Goal: Ask a question

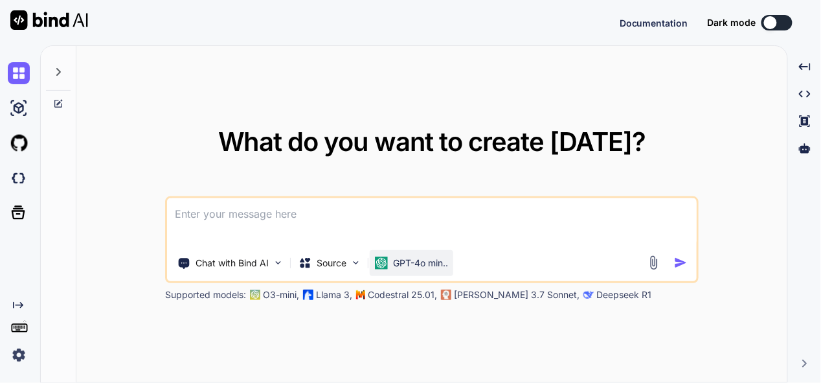
click at [440, 265] on p "GPT-4o min.." at bounding box center [420, 262] width 55 height 13
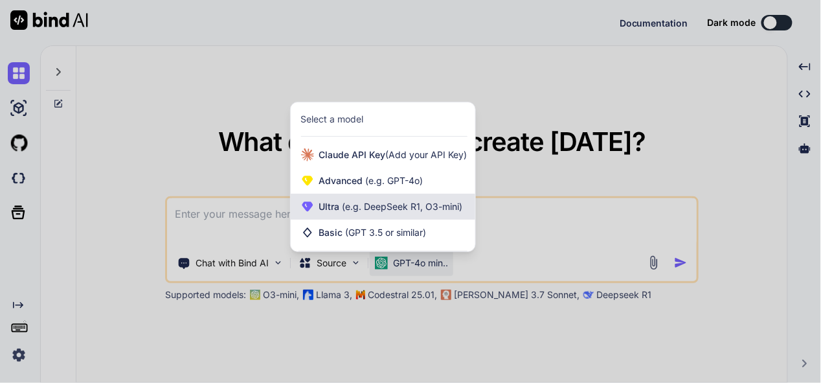
click at [408, 211] on span "(e.g. DeepSeek R1, O3-mini)" at bounding box center [401, 206] width 123 height 11
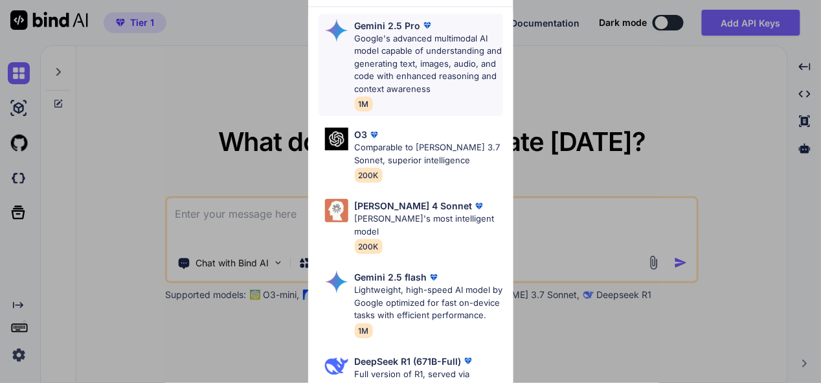
click at [410, 42] on p "Google's advanced multimodal AI model capable of understanding and generating t…" at bounding box center [429, 63] width 148 height 63
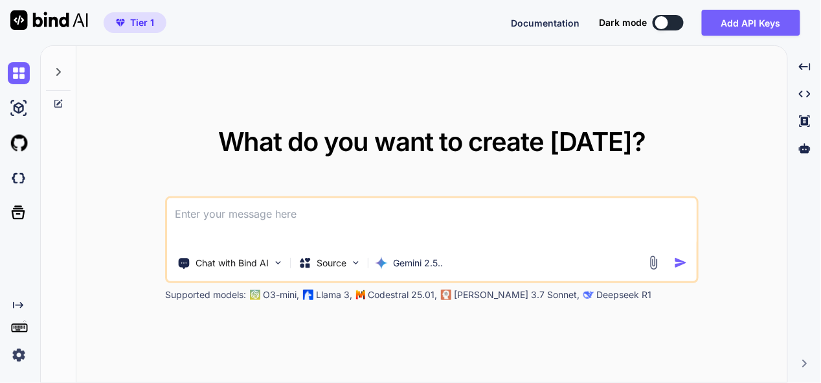
click at [329, 217] on textarea at bounding box center [431, 222] width 529 height 48
type textarea "x"
paste textarea "I want to add more file backend.php that will manage each user data - create a …"
type textarea "I want to add more file backend.php that will manage each user data - create a …"
type textarea "x"
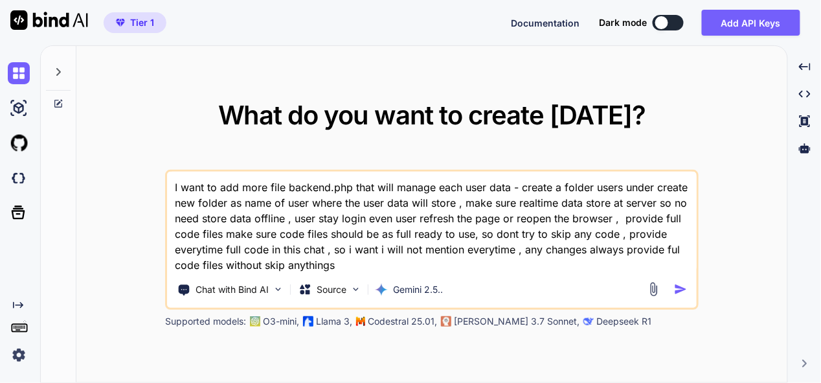
type textarea "I want to add more file backend.php that will manage each user data - create a …"
type textarea "x"
type textarea "I want to add more file backend.php that will manage each user data - create a …"
type textarea "x"
type textarea "I want to add more file backend.php that will manage each user data - create a …"
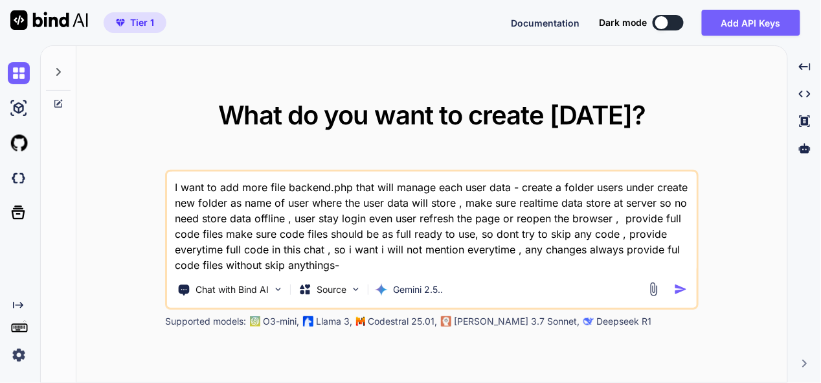
type textarea "x"
type textarea "I want to add more file backend.php that will manage each user data - create a …"
type textarea "x"
paste textarea "lore ip dolo sita - "{ "cons": "AdipisCinge - Seddoeiu Tempori", "utlab_etdo": …"
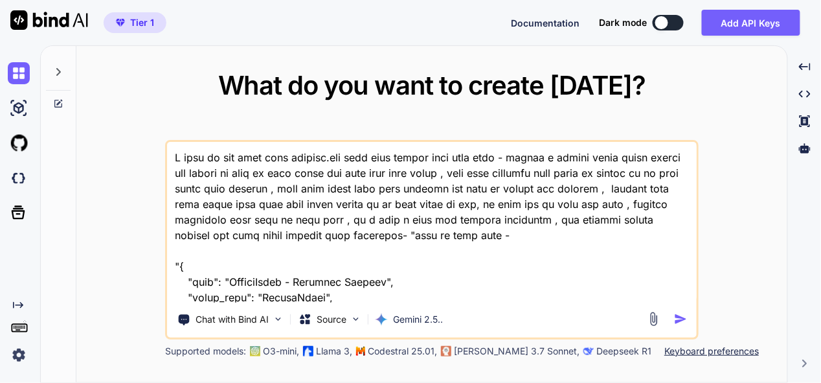
scroll to position [103676, 0]
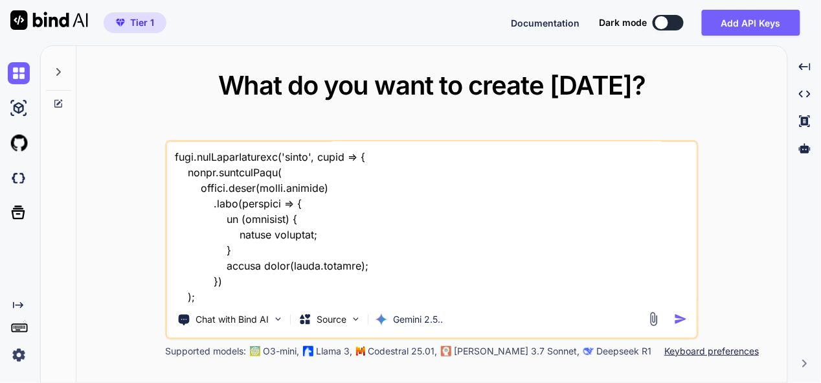
type textarea "I want to add more file backend.php that will manage each user data - create a …"
click at [684, 320] on img "button" at bounding box center [681, 319] width 14 height 14
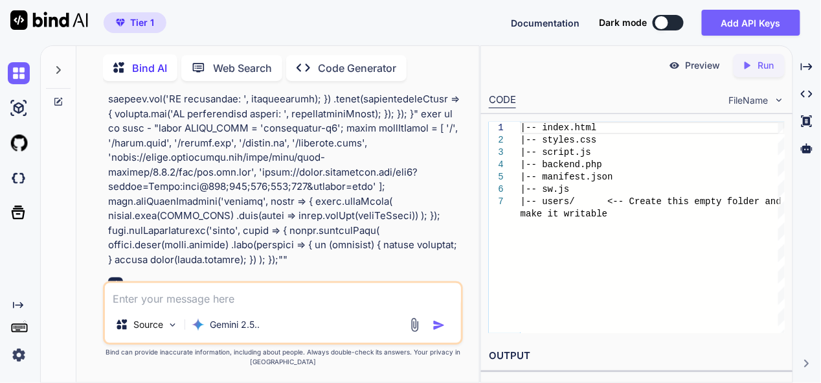
scroll to position [32234, 0]
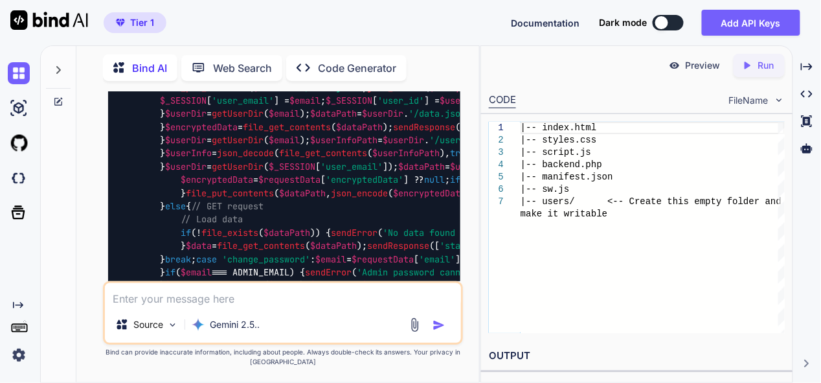
scroll to position [33205, 0]
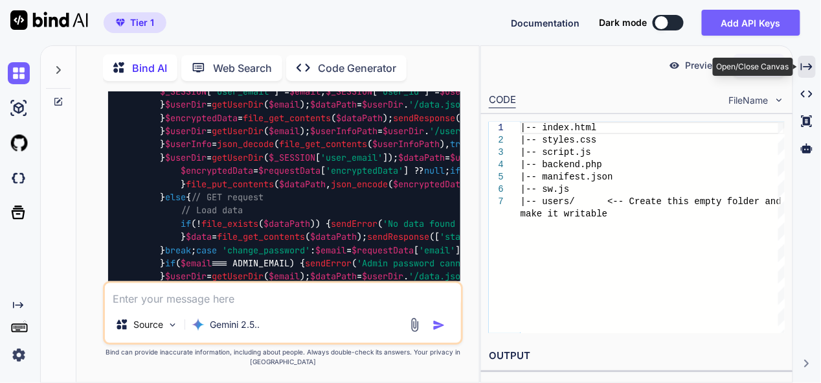
click at [809, 65] on icon "Created with Pixso." at bounding box center [807, 67] width 12 height 12
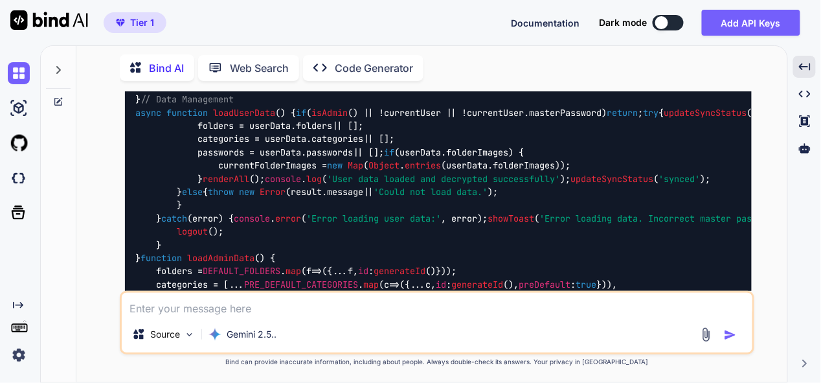
scroll to position [20238, 0]
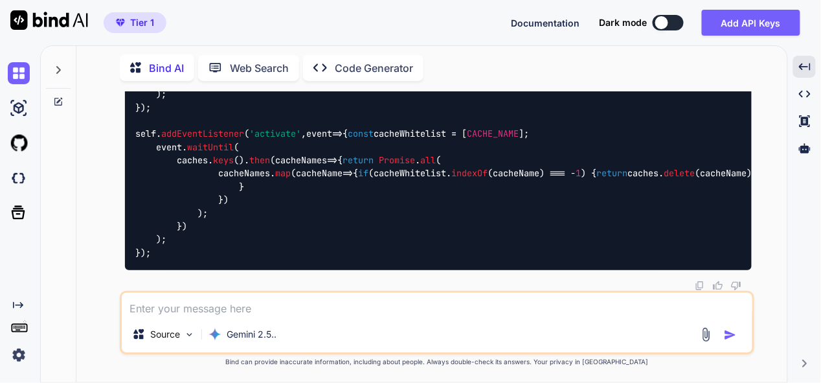
scroll to position [39591, 0]
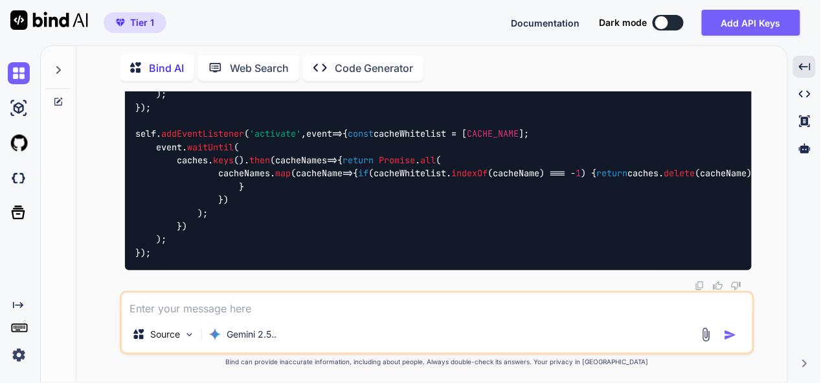
click at [277, 304] on textarea at bounding box center [437, 304] width 630 height 23
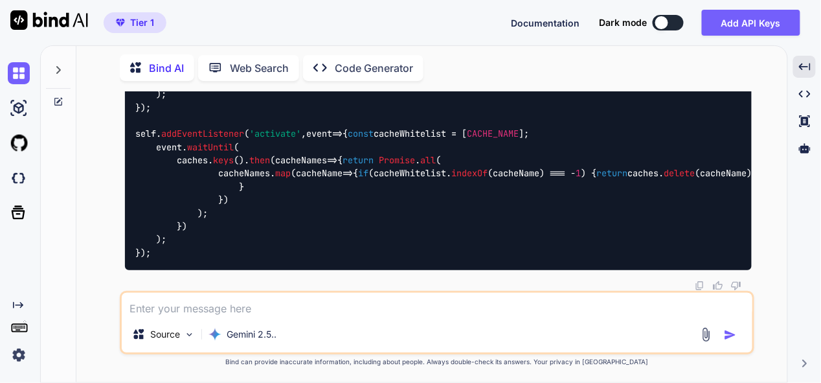
paste textarea "create password option not working, fix it , and crete password option should b…"
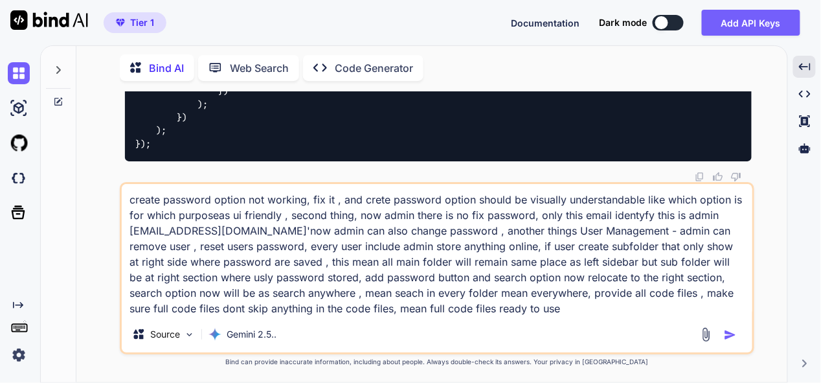
type textarea "create password option not working, fix it , and crete password option should b…"
click at [733, 335] on img "button" at bounding box center [730, 334] width 13 height 13
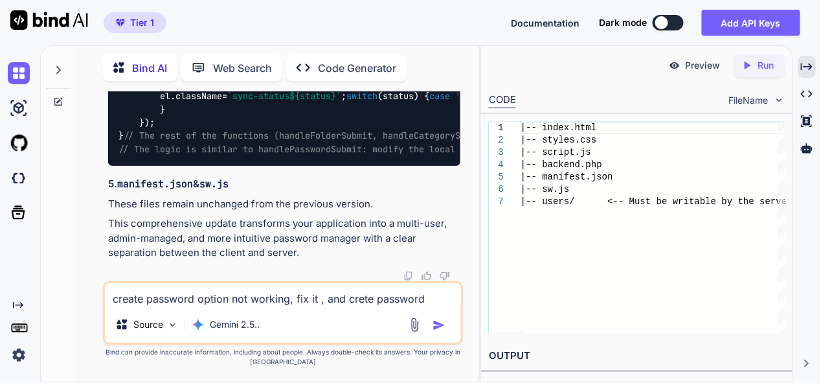
scroll to position [77533, 0]
click at [812, 69] on icon "Created with Pixso." at bounding box center [807, 67] width 12 height 12
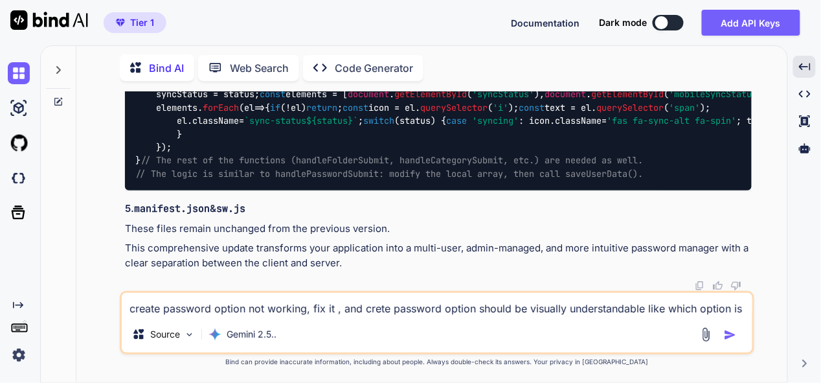
scroll to position [62550, 0]
drag, startPoint x: 722, startPoint y: 179, endPoint x: 712, endPoint y: 186, distance: 12.9
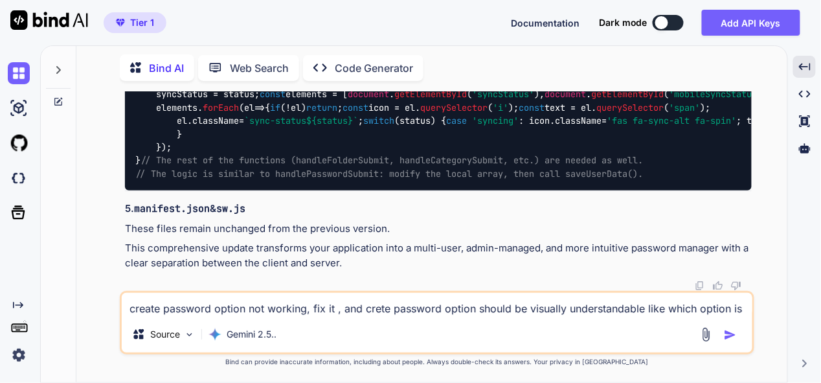
scroll to position [72970, 0]
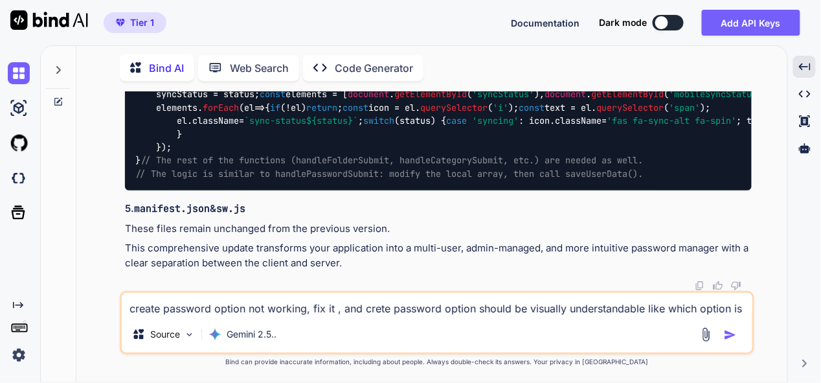
click at [313, 313] on textarea "create password option not working, fix it , and crete password option should b…" at bounding box center [437, 304] width 630 height 23
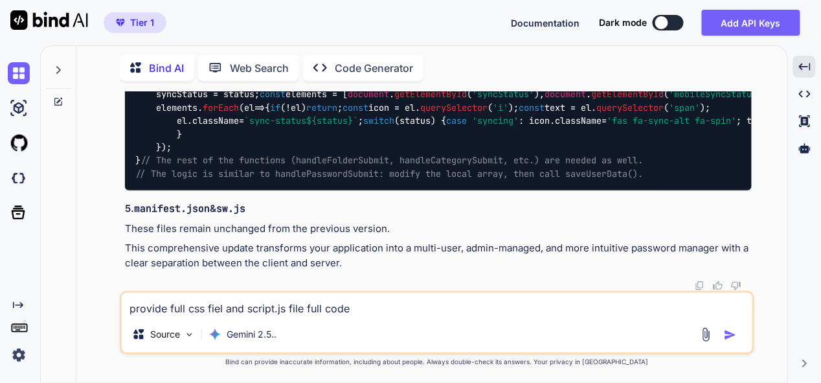
type textarea "provide full css fiel and script.js file full code"
click at [726, 333] on img "button" at bounding box center [730, 334] width 13 height 13
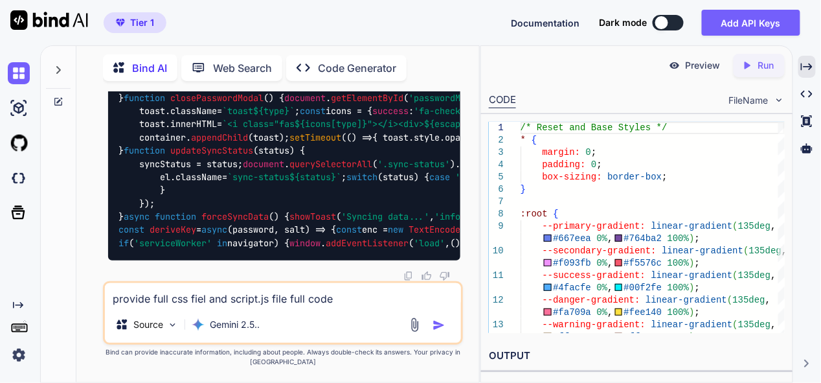
scroll to position [99896, 0]
